Goal: Transaction & Acquisition: Register for event/course

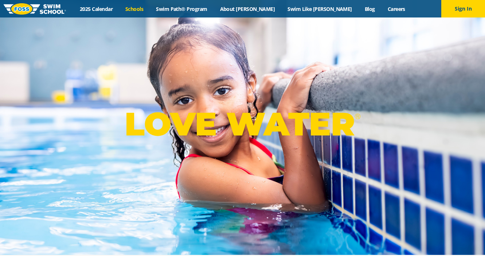
click at [150, 10] on link "Schools" at bounding box center [134, 8] width 31 height 7
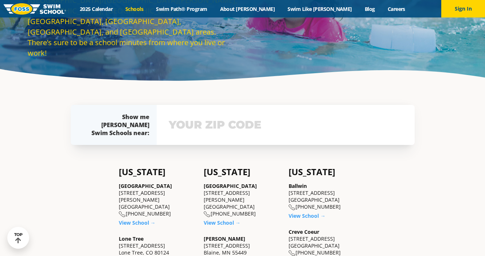
click at [202, 136] on div "View school & class schedule" at bounding box center [286, 125] width 258 height 40
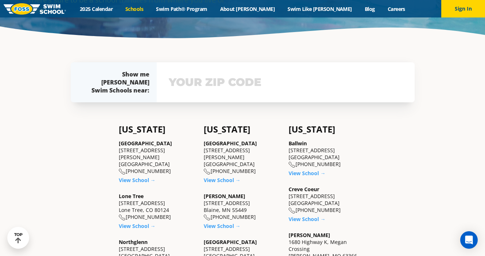
scroll to position [148, 0]
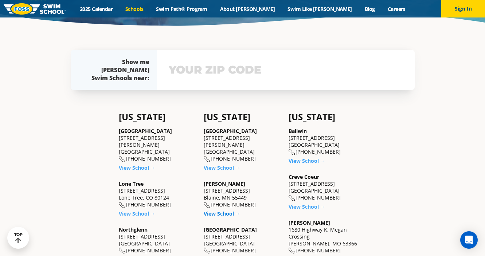
click at [214, 212] on link "View School →" at bounding box center [222, 213] width 37 height 7
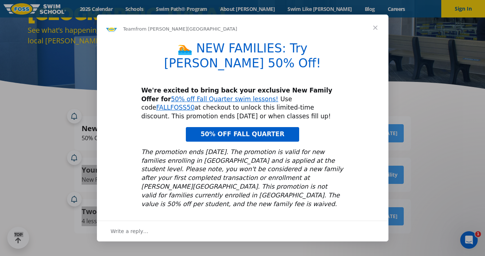
copy body ". Ends October 6th. Enroll Today Your Fall Swim Journey Begins With A Free Prev…"
copy link "FALLFOSS50"
